Goal: Book appointment/travel/reservation

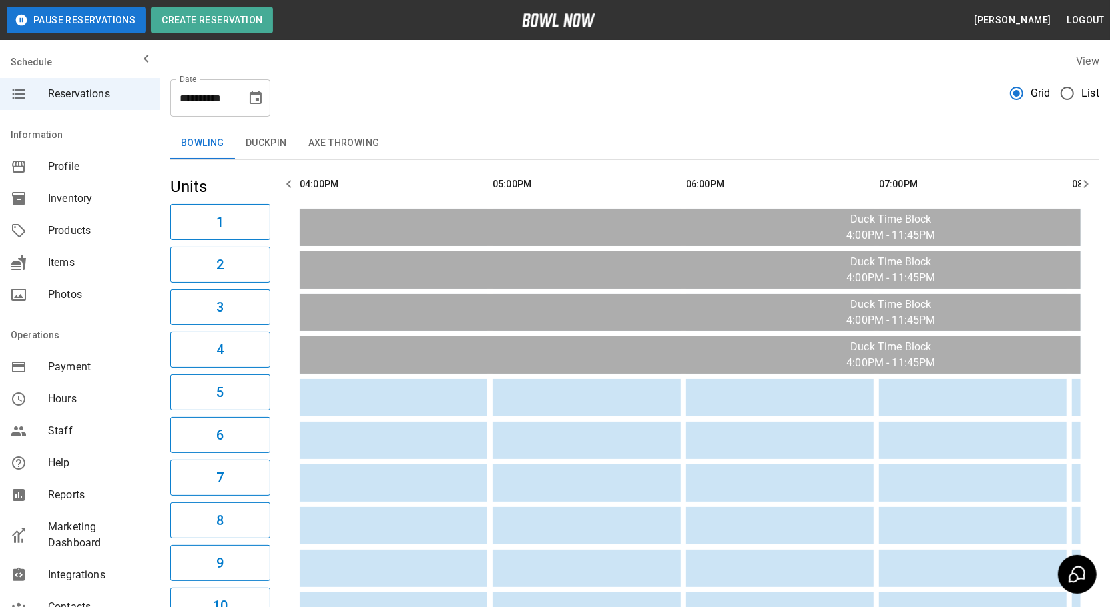
scroll to position [0, 373]
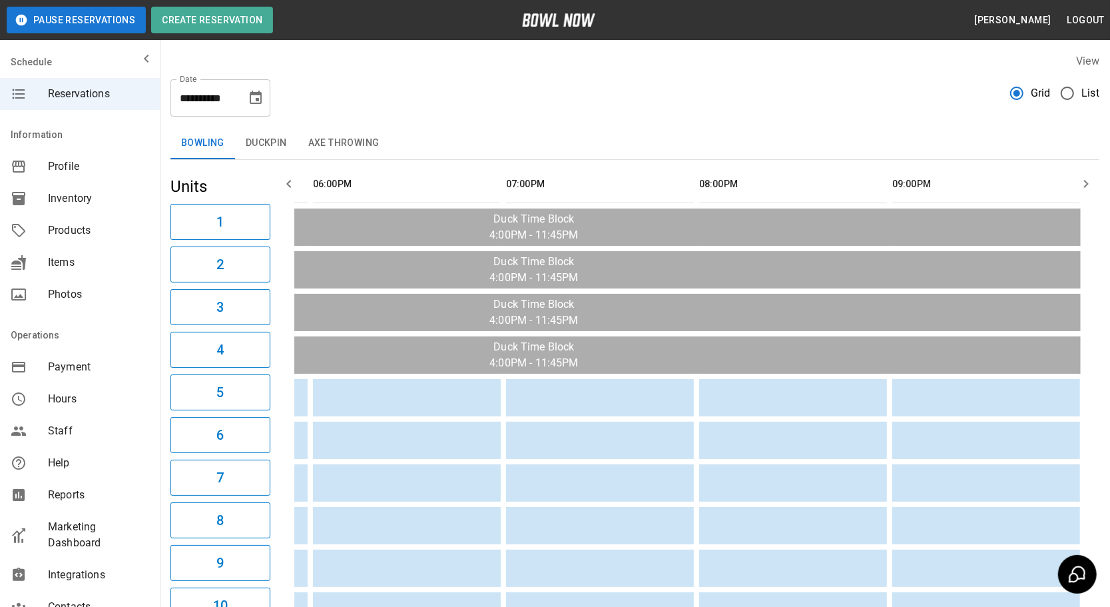
click at [262, 90] on icon "Choose date, selected date is Sep 3, 2025" at bounding box center [256, 98] width 16 height 16
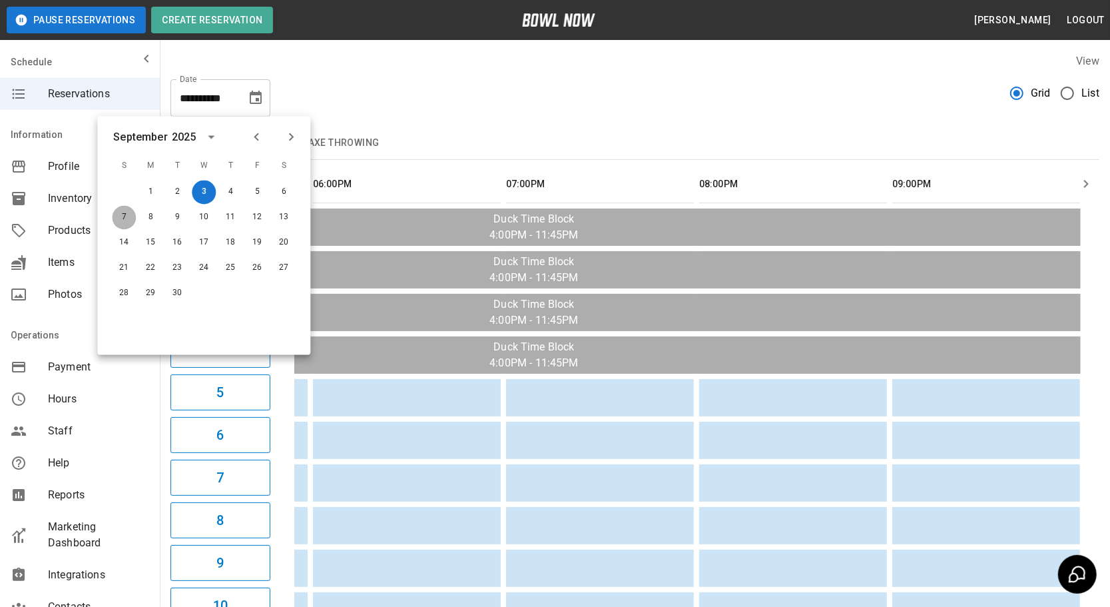
click at [122, 212] on button "7" at bounding box center [124, 218] width 24 height 24
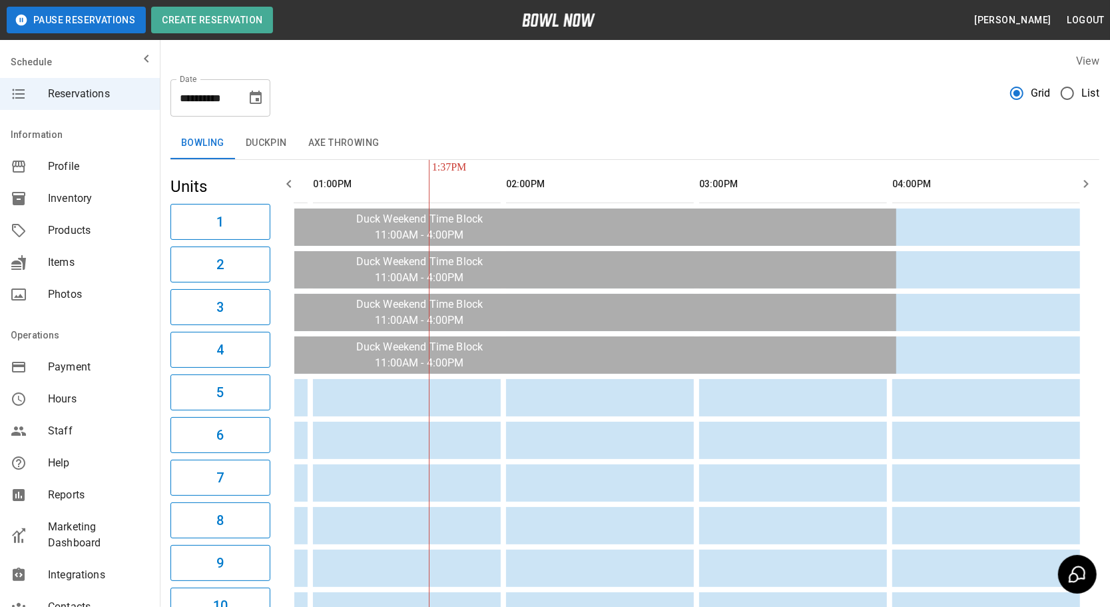
type input "**********"
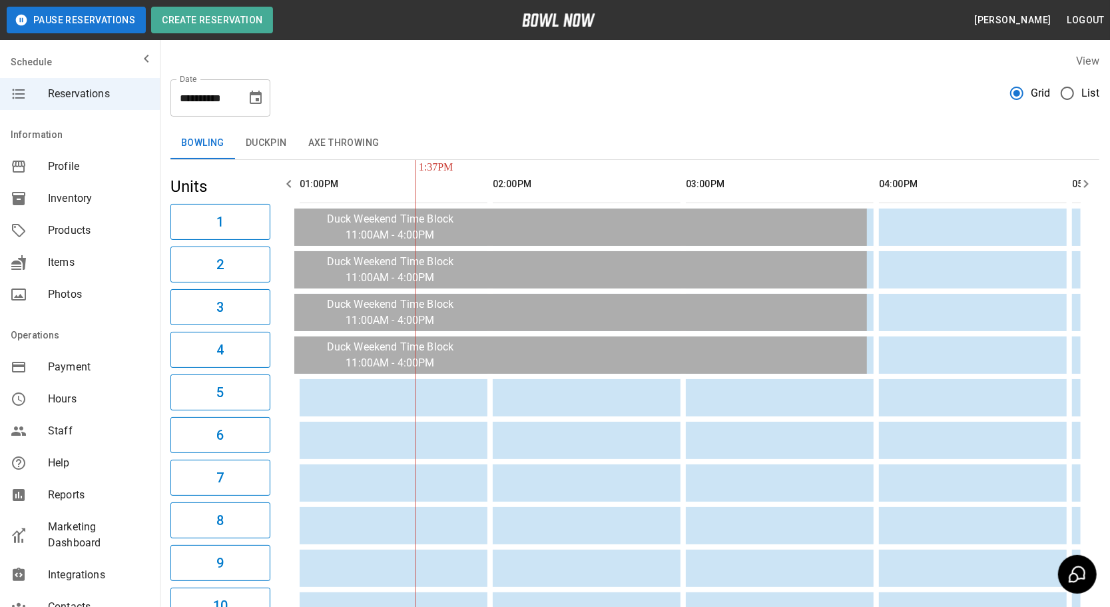
click at [282, 181] on icon "button" at bounding box center [289, 184] width 16 height 16
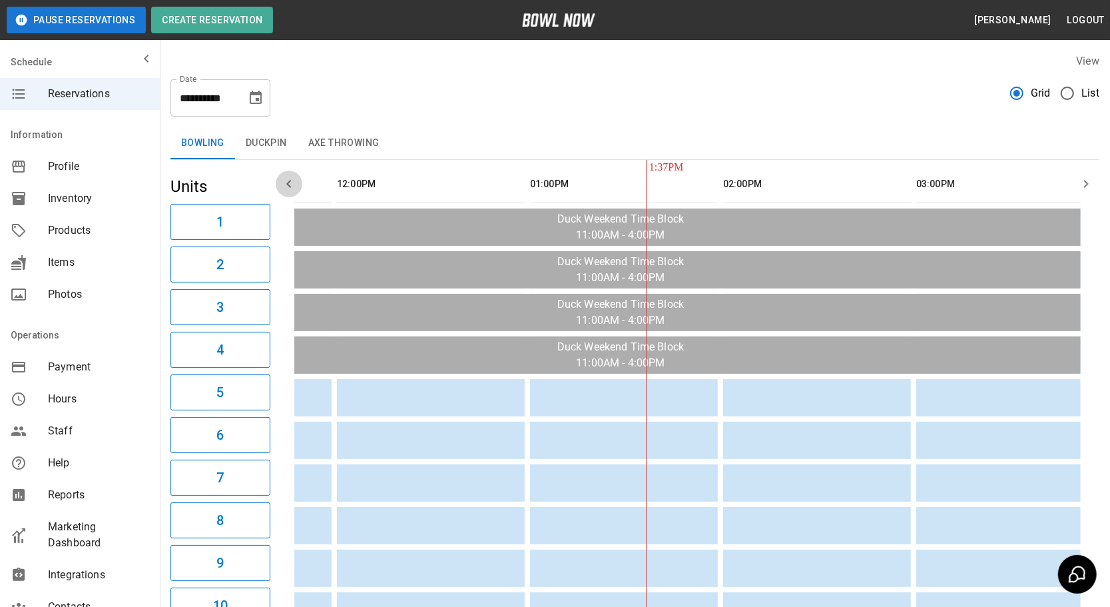
click at [282, 181] on icon "button" at bounding box center [289, 184] width 16 height 16
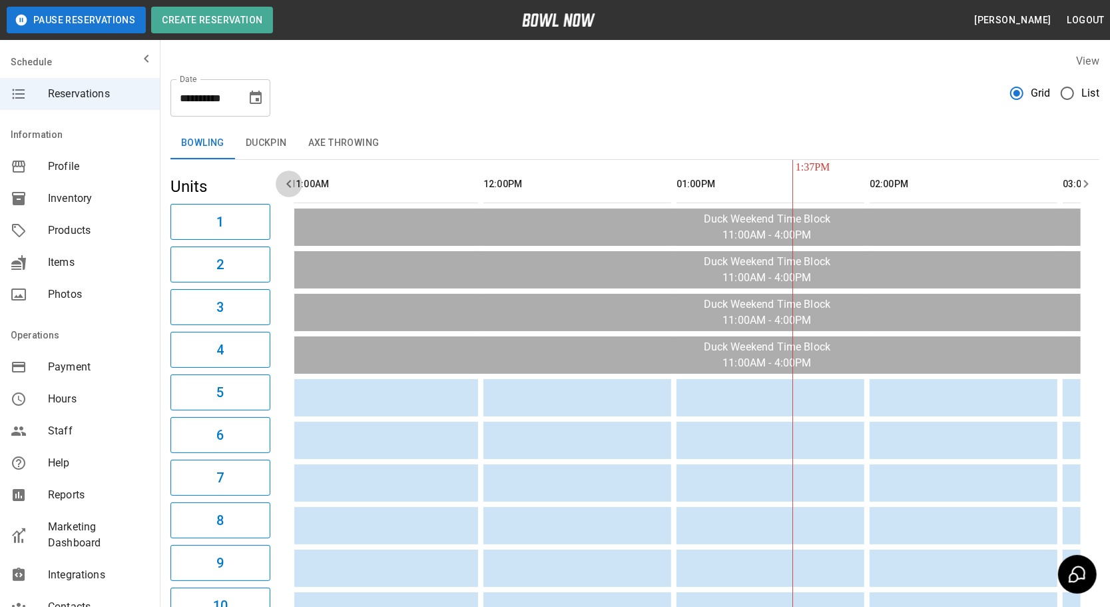
click at [282, 181] on icon "button" at bounding box center [289, 184] width 16 height 16
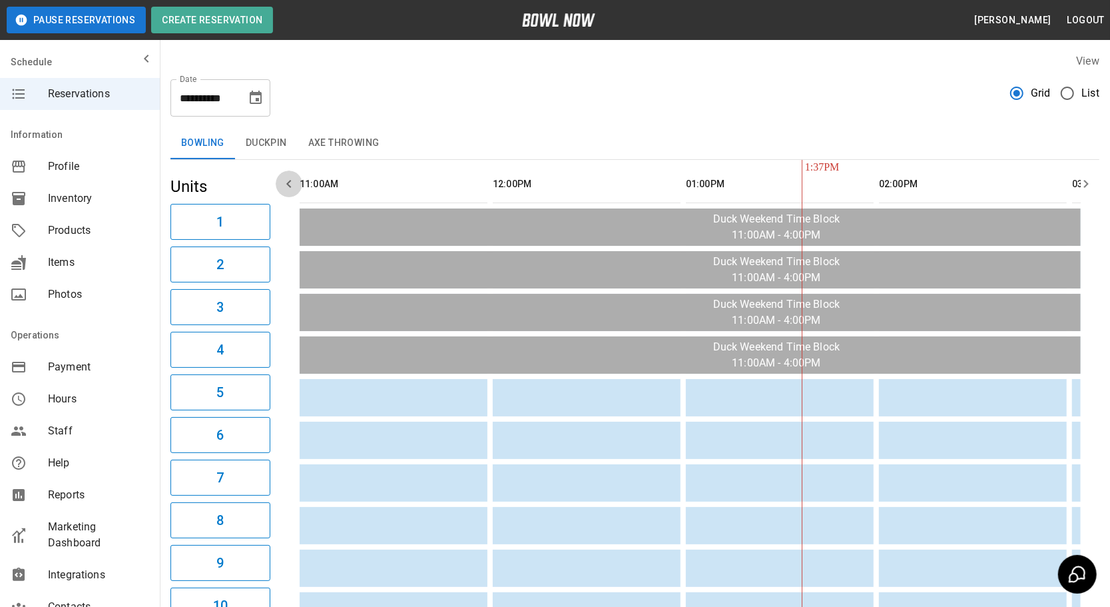
click at [282, 181] on icon "button" at bounding box center [289, 184] width 16 height 16
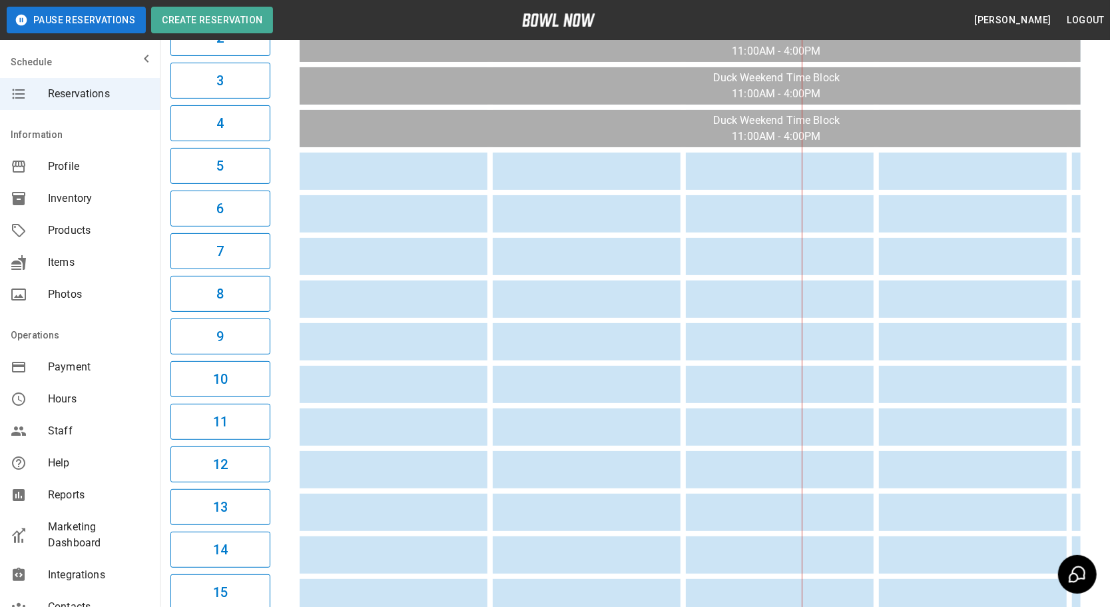
scroll to position [60, 0]
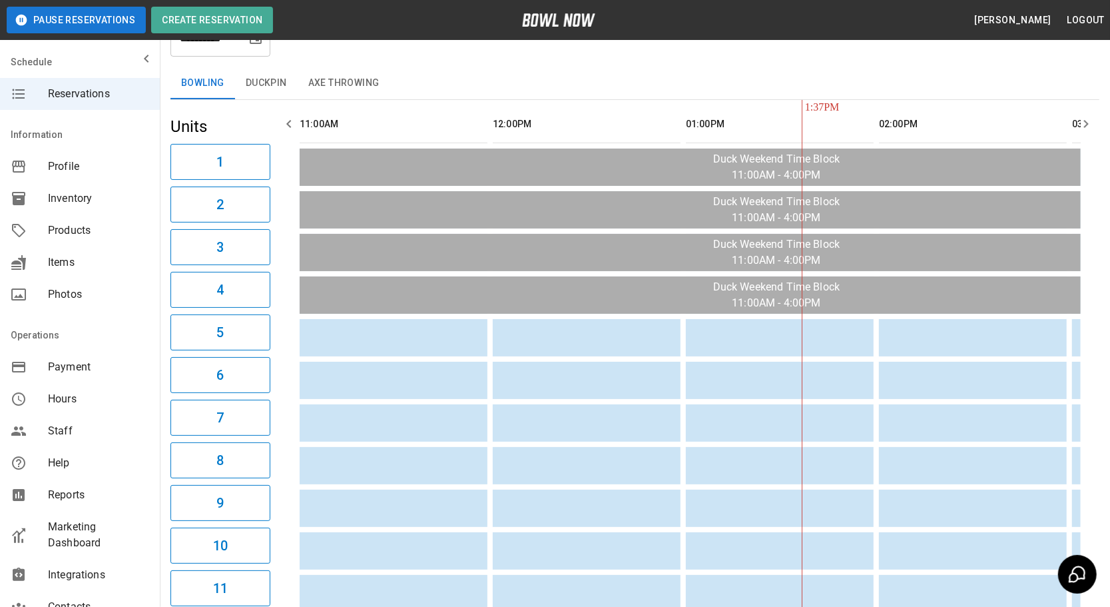
click at [1085, 123] on icon "button" at bounding box center [1086, 124] width 16 height 16
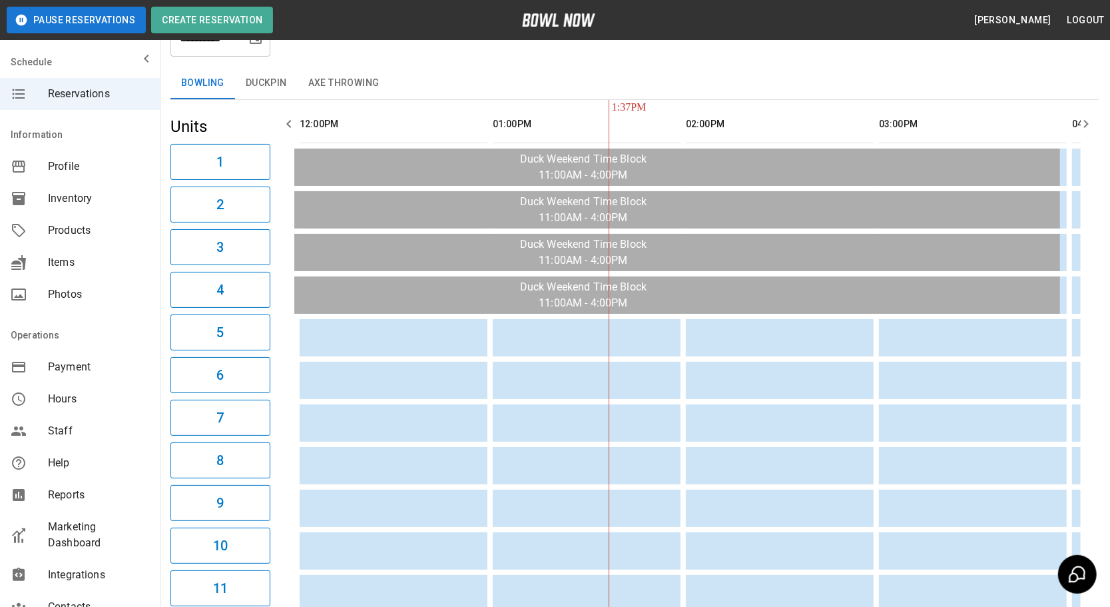
click at [1085, 123] on icon "button" at bounding box center [1086, 124] width 16 height 16
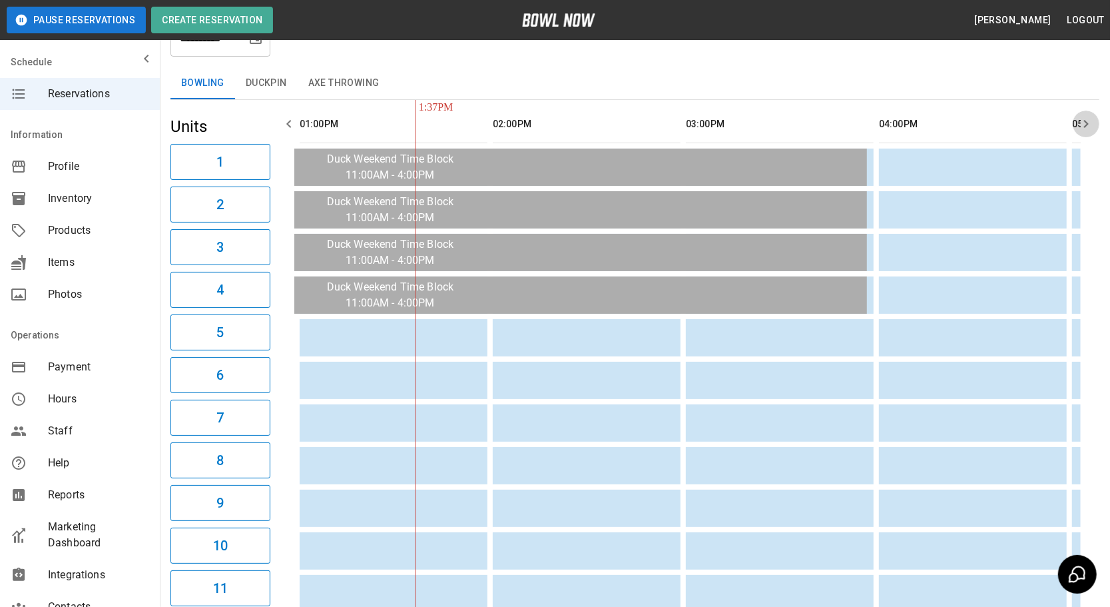
click at [1085, 123] on icon "button" at bounding box center [1086, 124] width 16 height 16
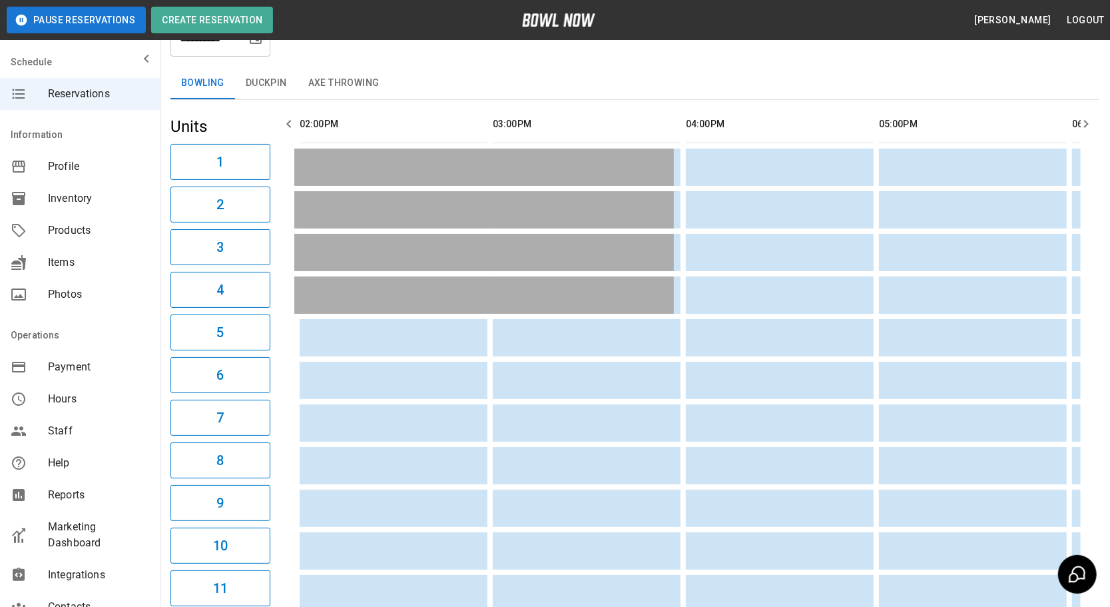
click at [1085, 123] on icon "button" at bounding box center [1086, 124] width 16 height 16
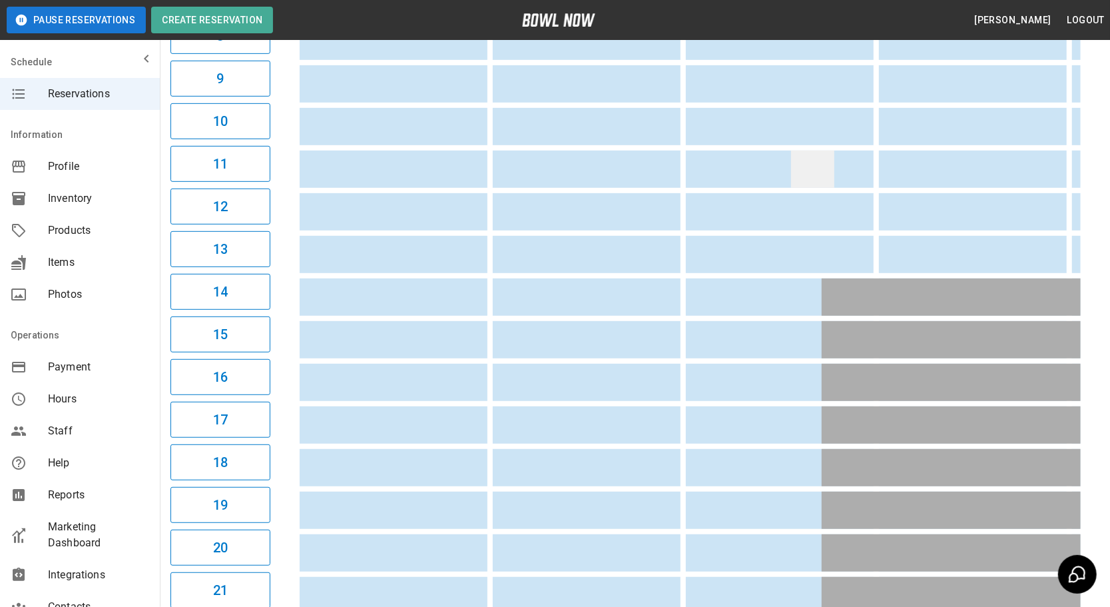
scroll to position [121, 0]
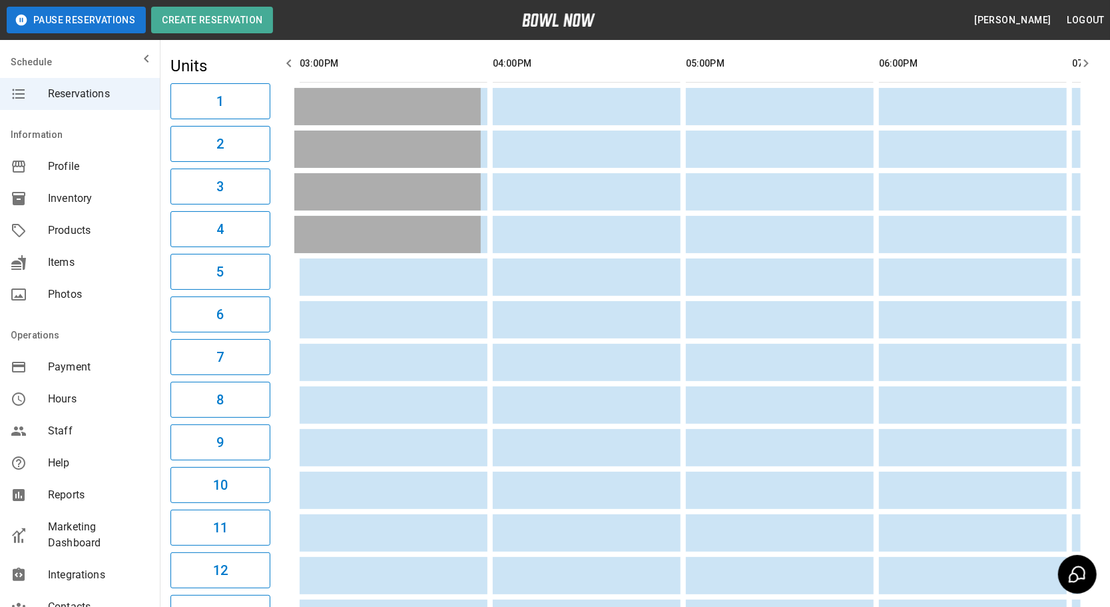
click at [1087, 59] on icon "button" at bounding box center [1086, 63] width 16 height 16
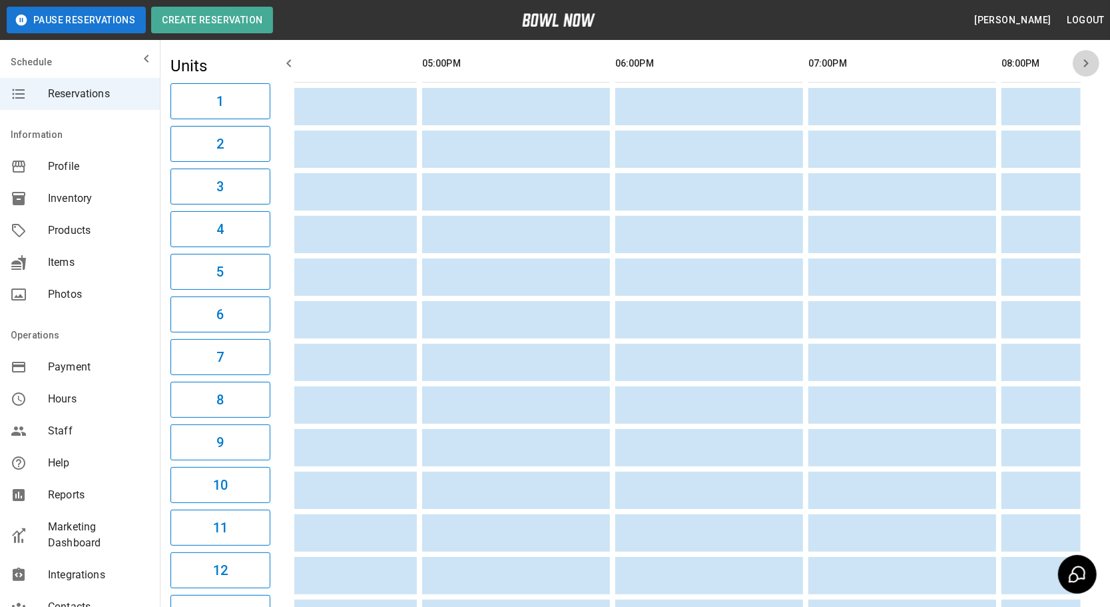
click at [1087, 59] on icon "button" at bounding box center [1086, 63] width 16 height 16
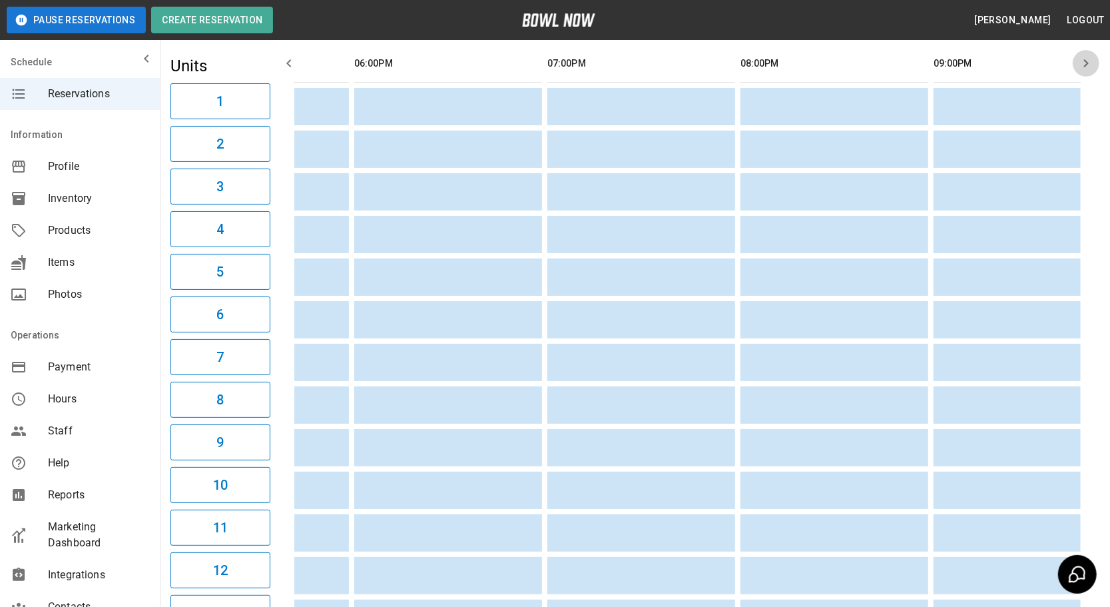
click at [1087, 59] on icon "button" at bounding box center [1086, 63] width 16 height 16
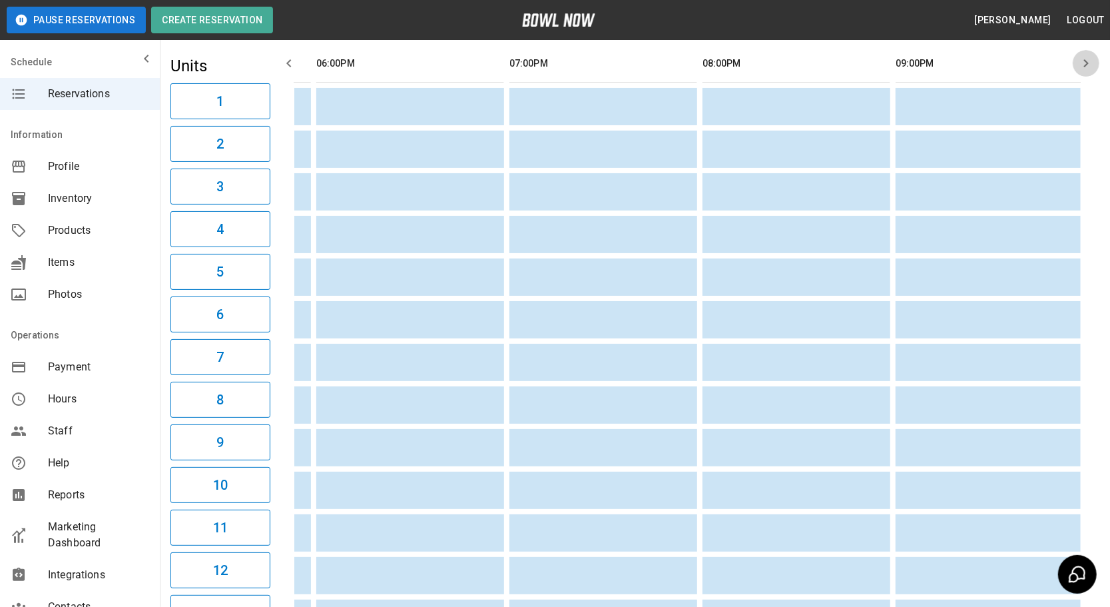
click at [1087, 59] on icon "button" at bounding box center [1086, 63] width 16 height 16
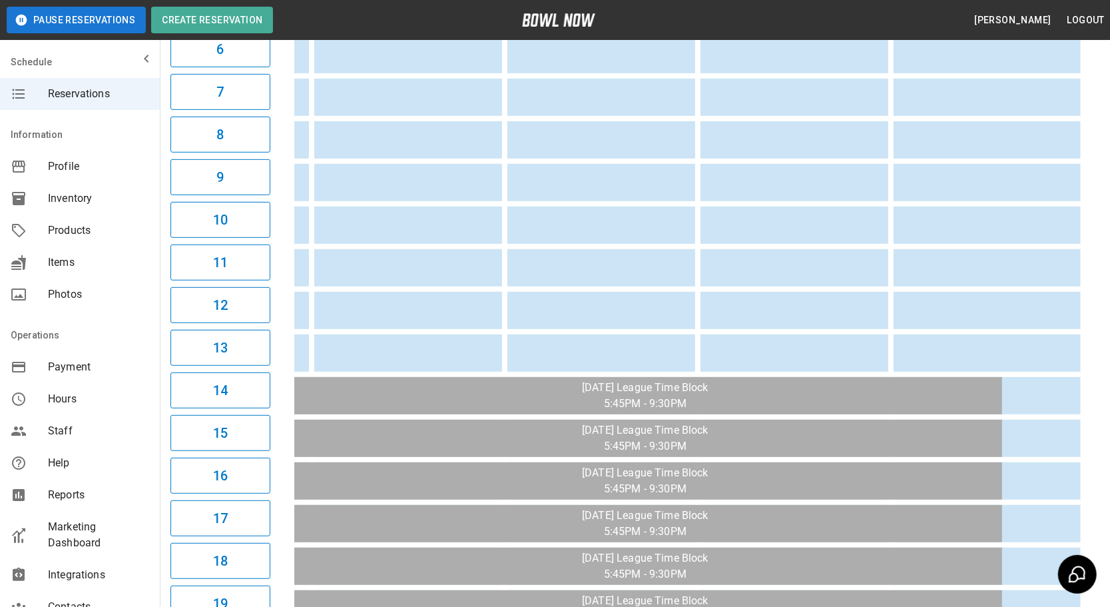
scroll to position [266, 0]
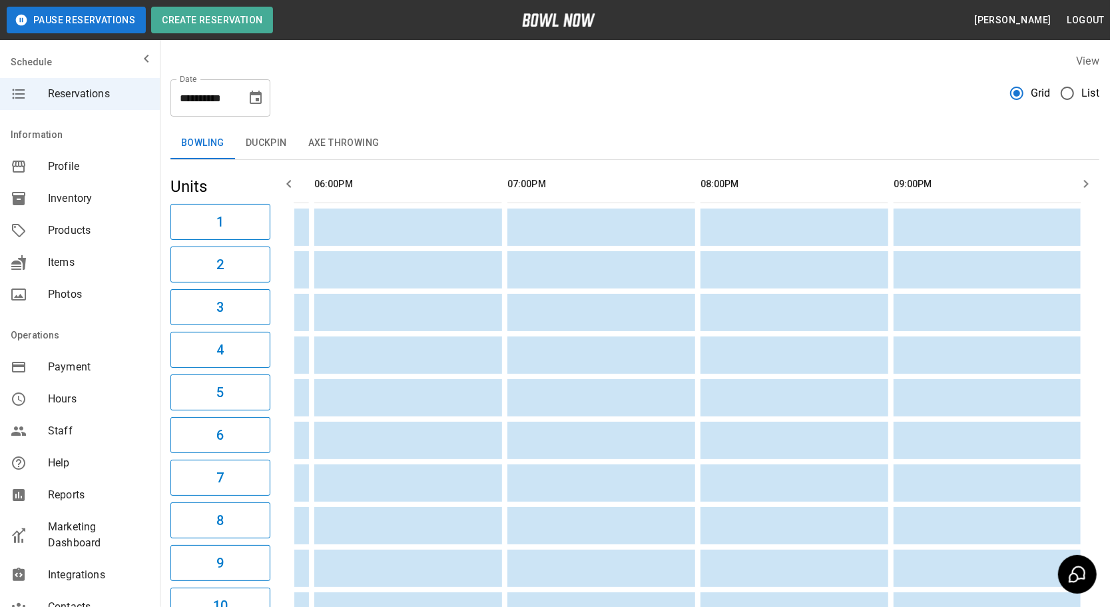
click at [286, 192] on button "button" at bounding box center [289, 183] width 27 height 27
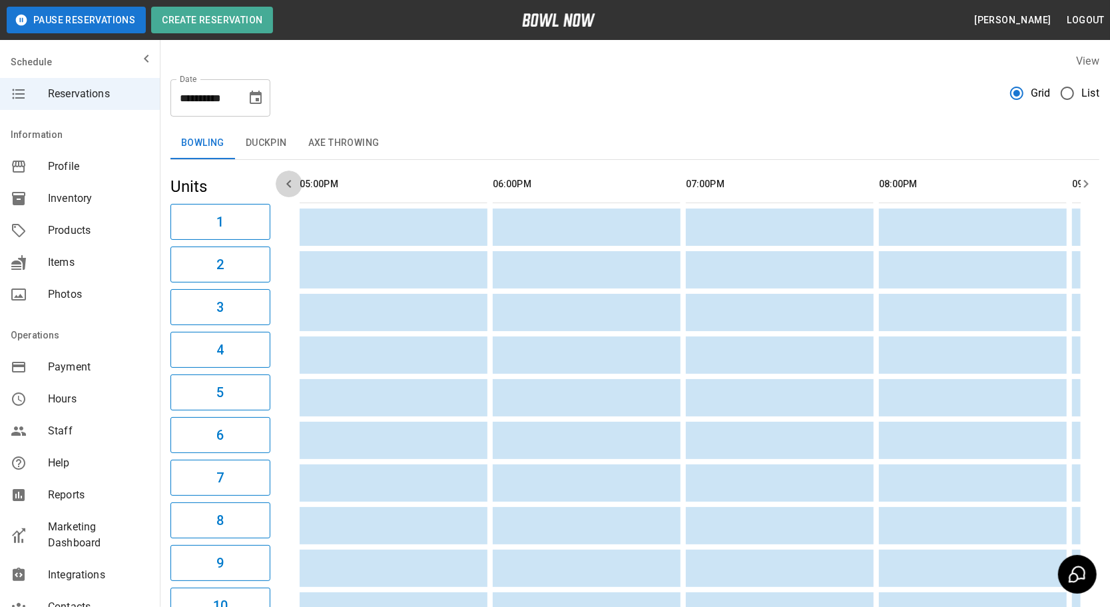
click at [286, 192] on button "button" at bounding box center [289, 183] width 27 height 27
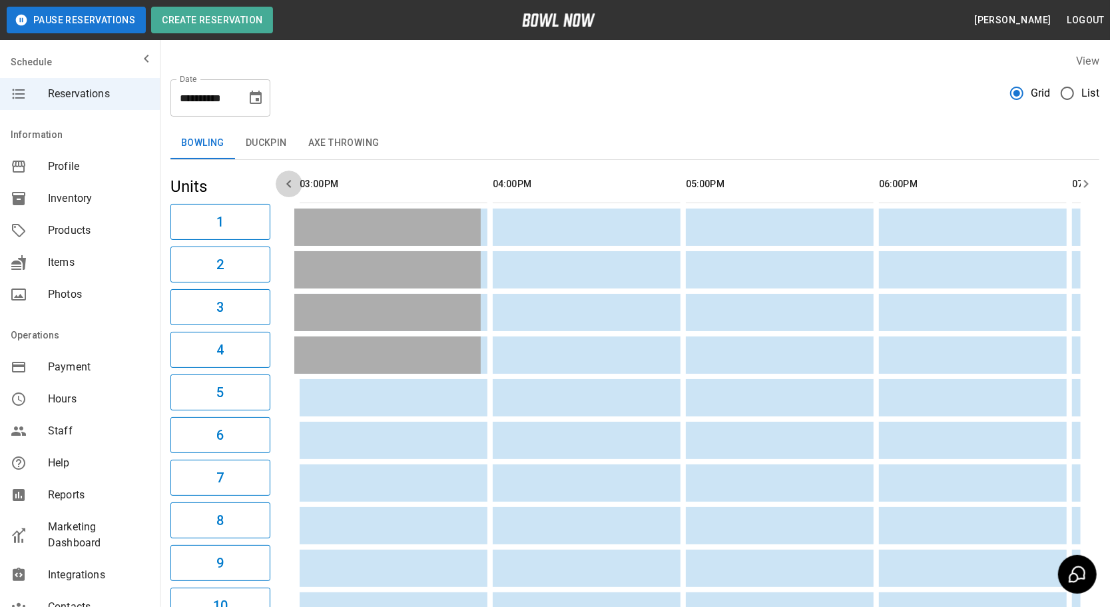
click at [286, 192] on button "button" at bounding box center [289, 183] width 27 height 27
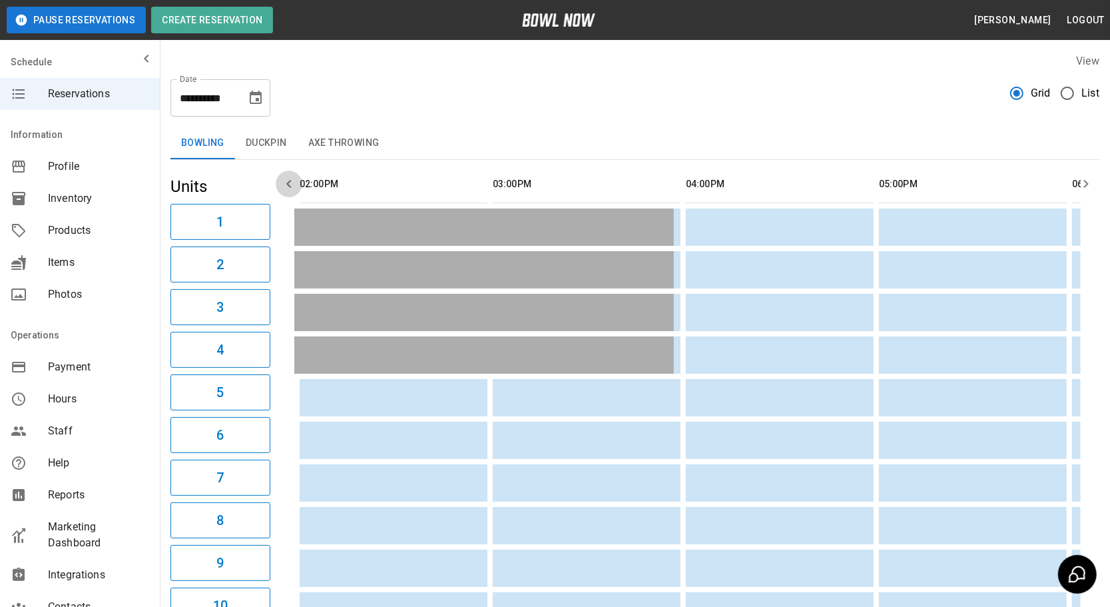
click at [286, 192] on button "button" at bounding box center [289, 183] width 27 height 27
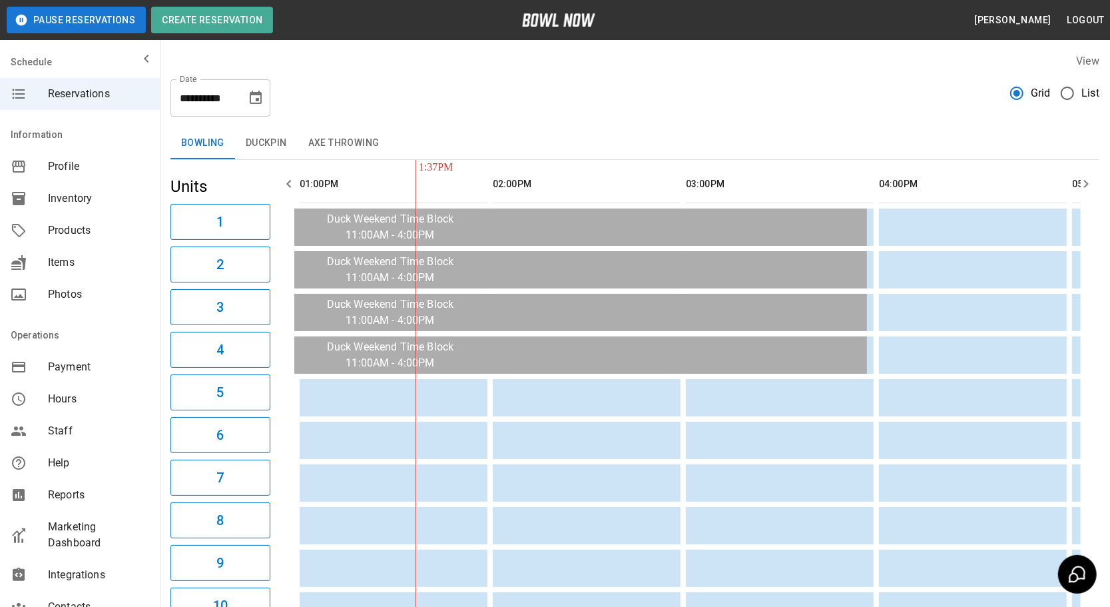
click at [286, 192] on button "button" at bounding box center [289, 183] width 27 height 27
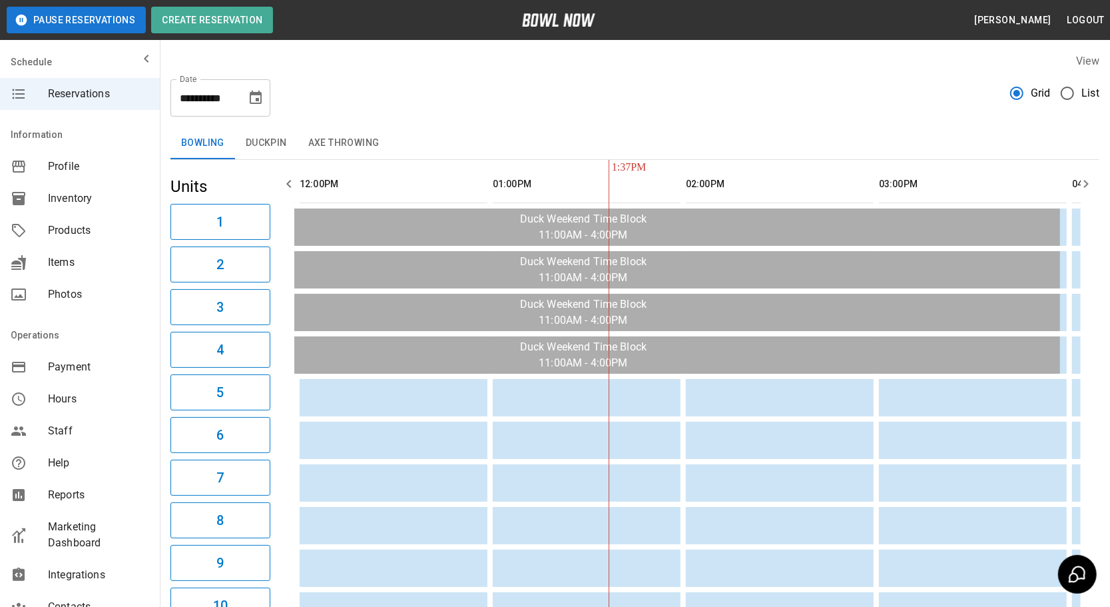
click at [286, 192] on button "button" at bounding box center [289, 183] width 27 height 27
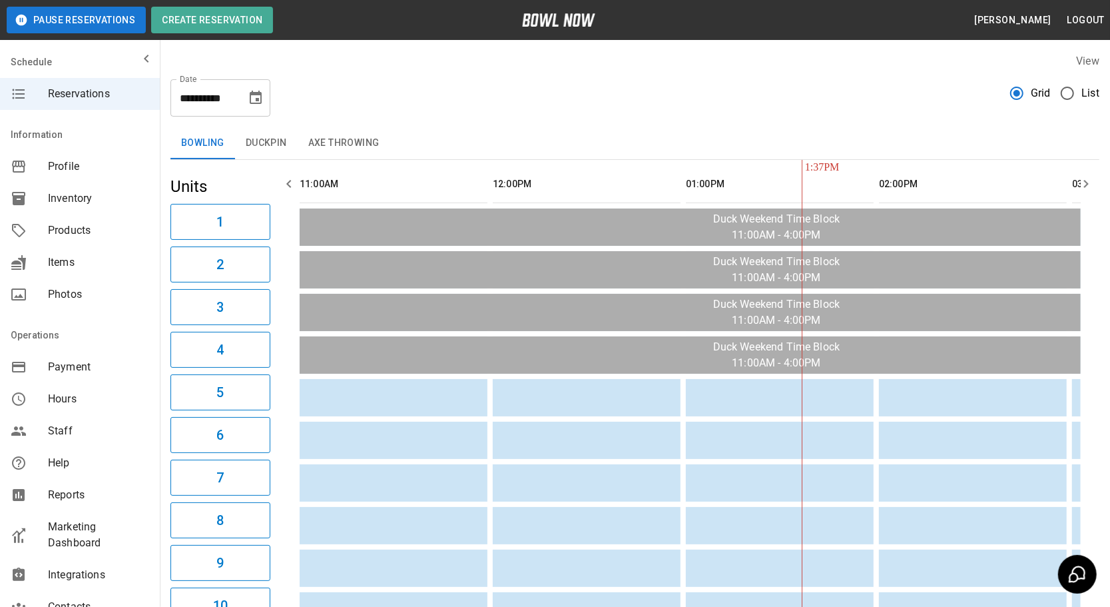
click at [286, 192] on button "button" at bounding box center [289, 183] width 27 height 27
click at [1081, 186] on icon "button" at bounding box center [1086, 184] width 16 height 16
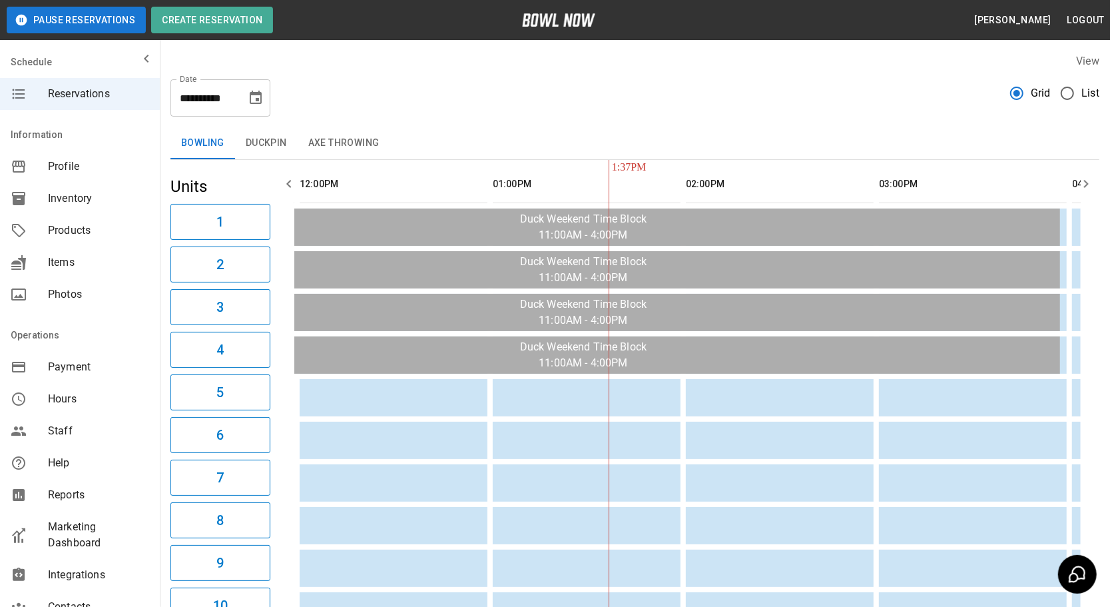
click at [1081, 186] on icon "button" at bounding box center [1086, 184] width 16 height 16
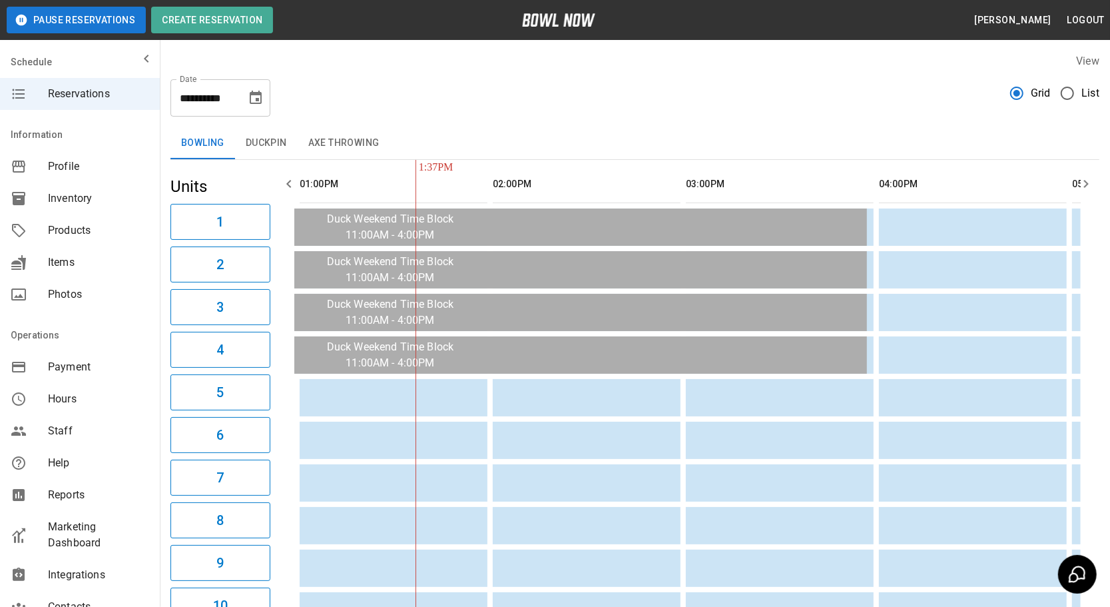
click at [1081, 186] on icon "button" at bounding box center [1086, 184] width 16 height 16
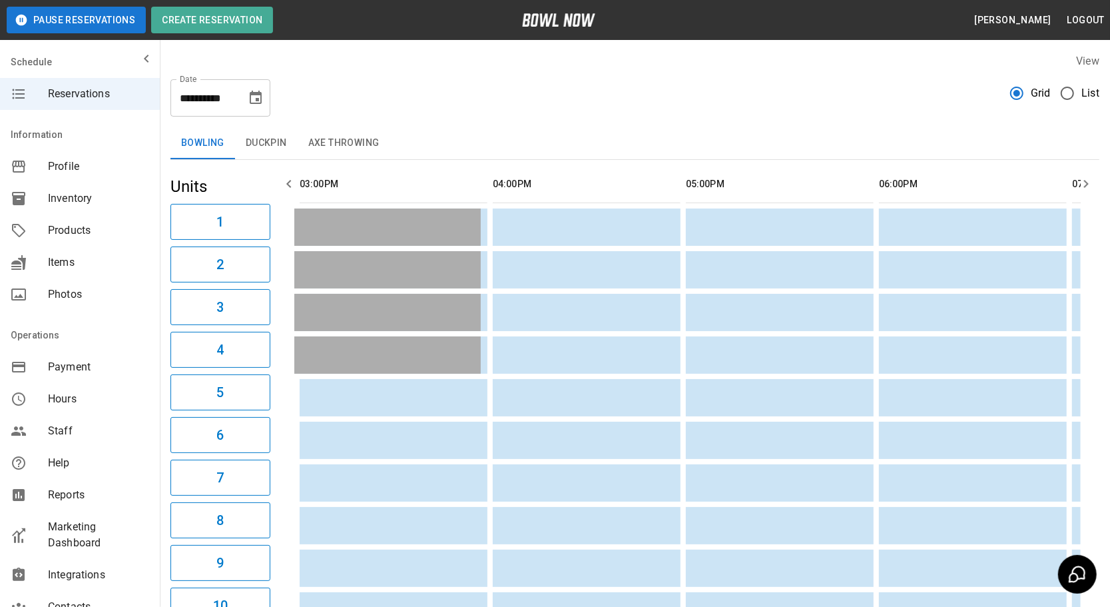
click at [1081, 186] on icon "button" at bounding box center [1086, 184] width 16 height 16
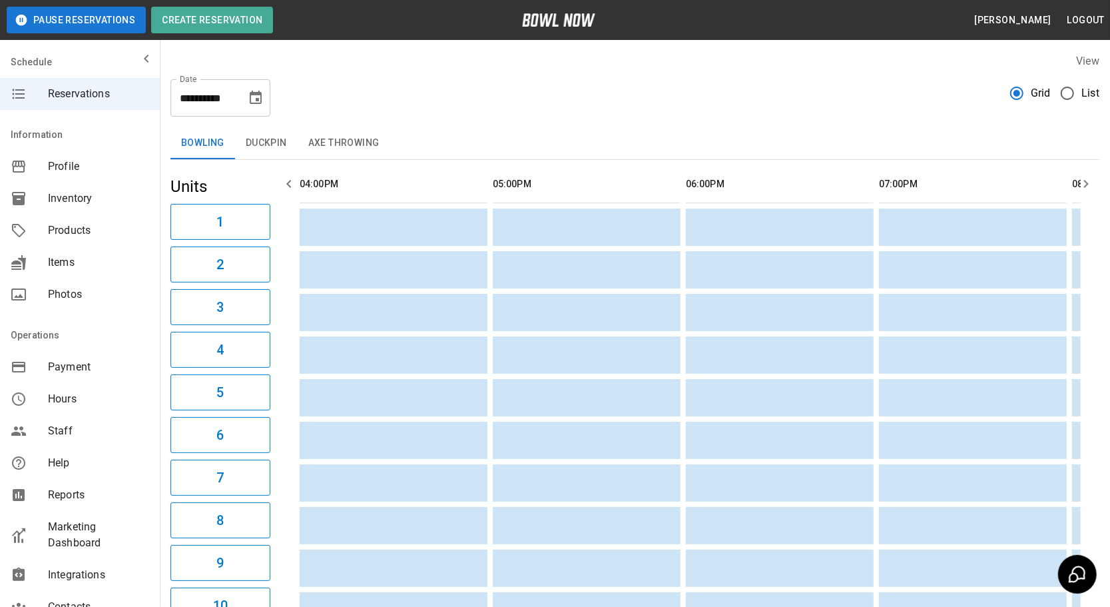
click at [1081, 186] on icon "button" at bounding box center [1086, 184] width 16 height 16
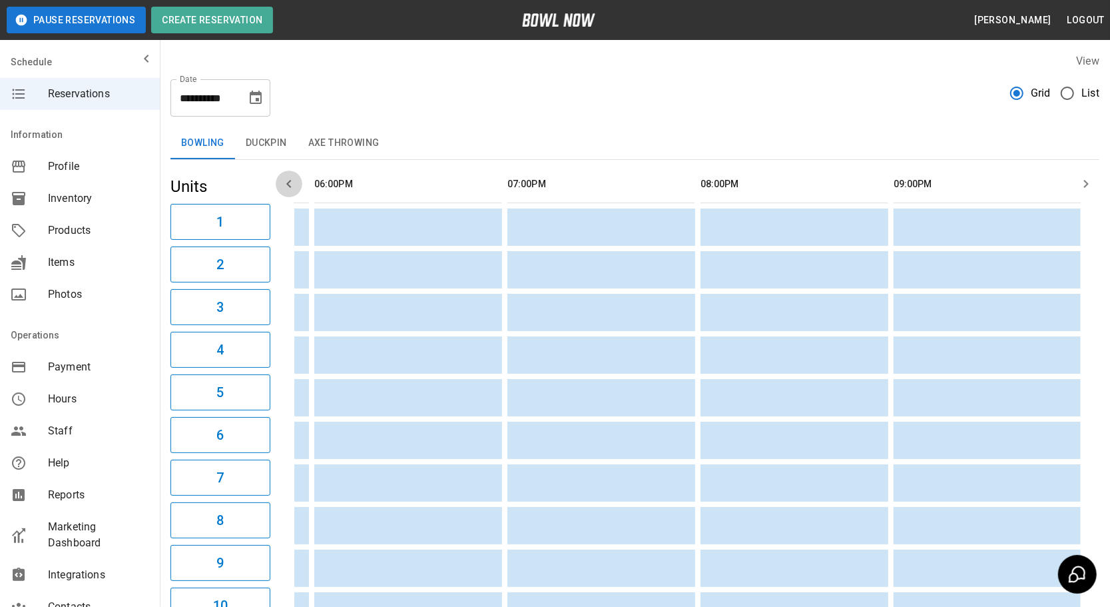
click at [284, 180] on icon "button" at bounding box center [289, 184] width 16 height 16
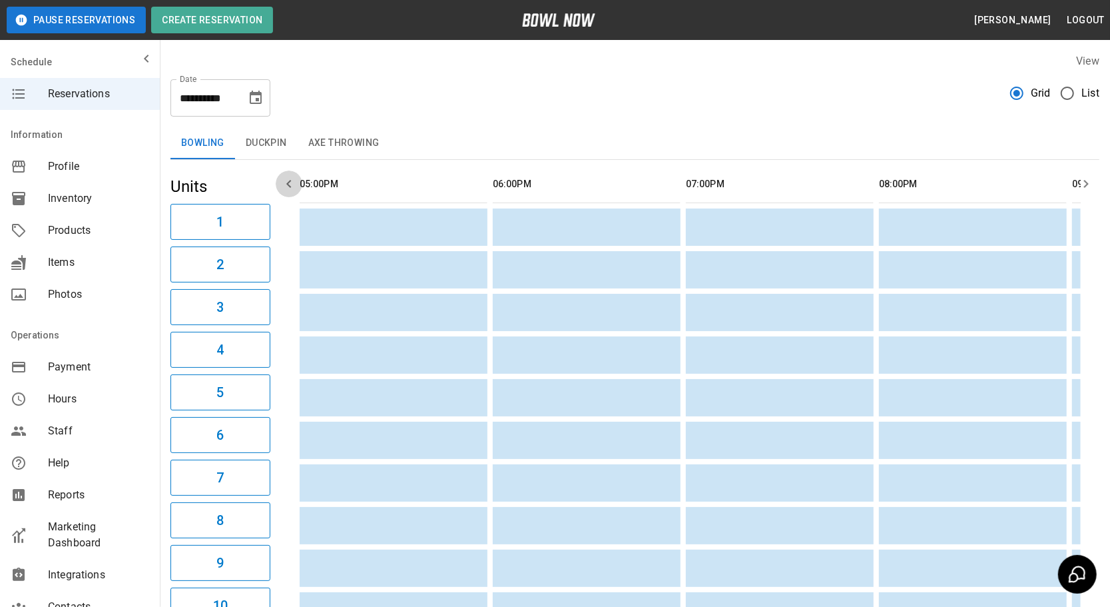
click at [284, 180] on icon "button" at bounding box center [289, 184] width 16 height 16
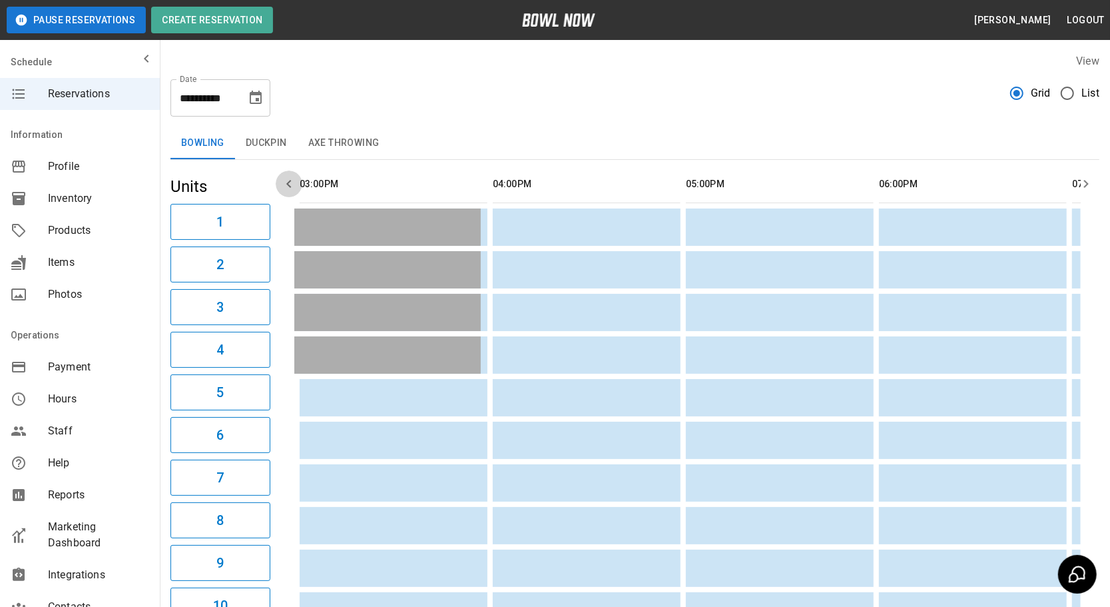
click at [284, 180] on icon "button" at bounding box center [289, 184] width 16 height 16
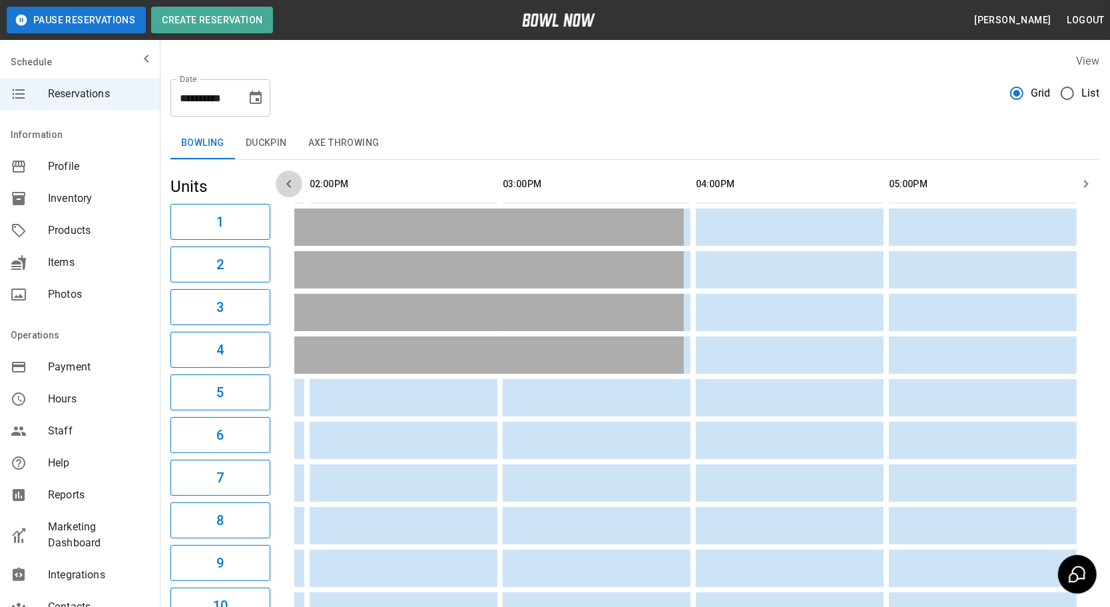
click at [284, 180] on icon "button" at bounding box center [289, 184] width 16 height 16
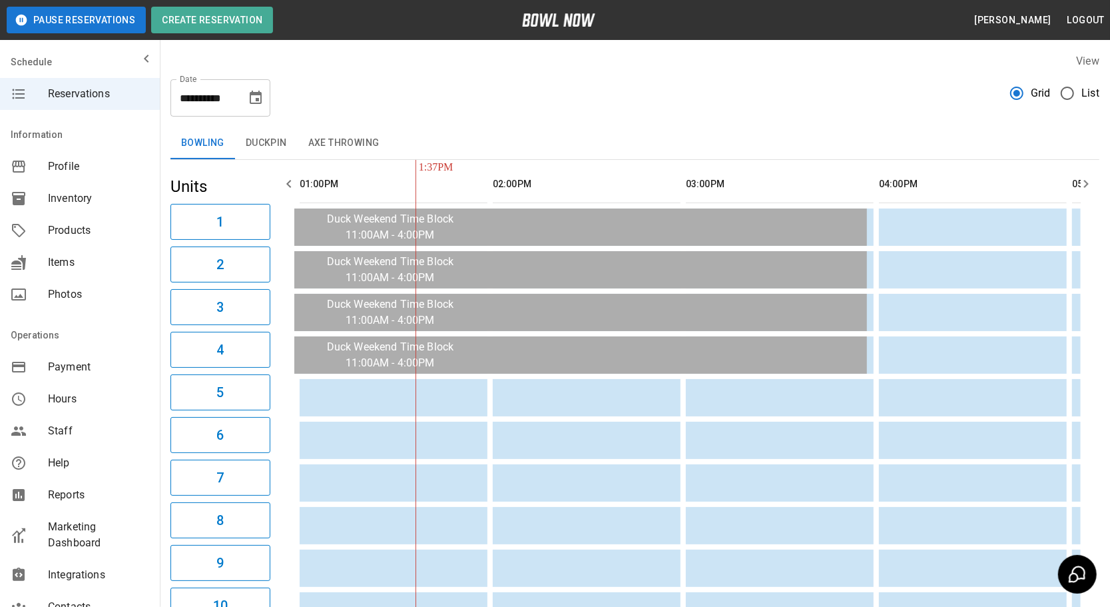
click at [284, 180] on icon "button" at bounding box center [289, 184] width 16 height 16
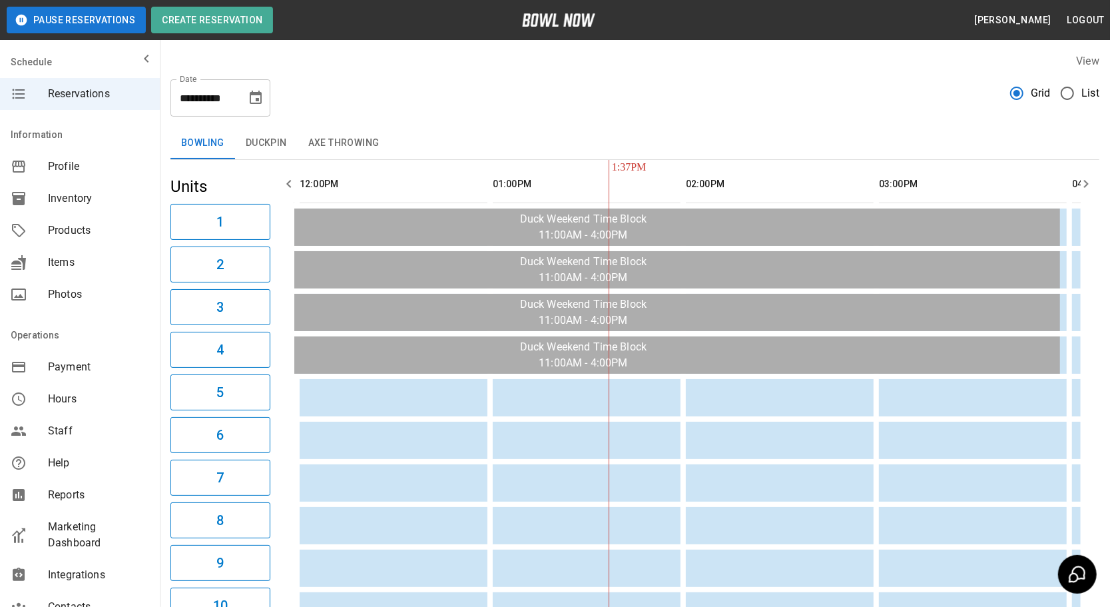
click at [284, 180] on icon "button" at bounding box center [289, 184] width 16 height 16
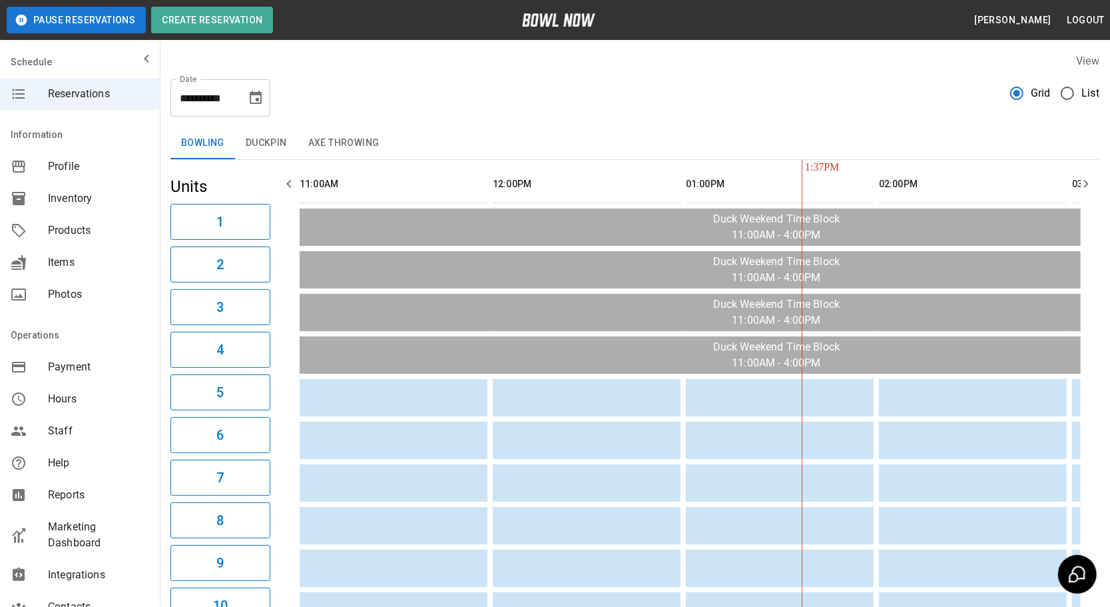
click at [284, 180] on icon "button" at bounding box center [289, 184] width 16 height 16
